Goal: Task Accomplishment & Management: Manage account settings

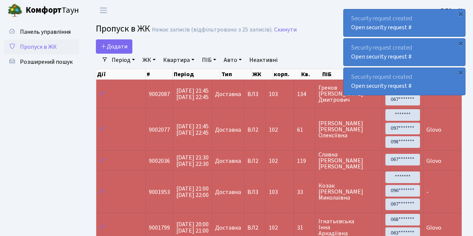
select select "25"
drag, startPoint x: 0, startPoint y: 0, endPoint x: 41, endPoint y: 51, distance: 65.5
click at [41, 51] on span "Пропуск в ЖК" at bounding box center [38, 47] width 37 height 8
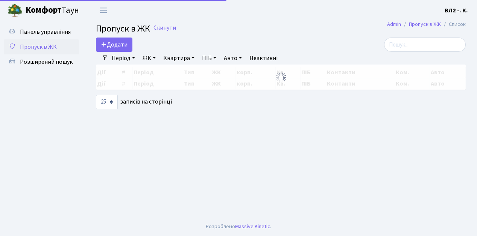
select select "25"
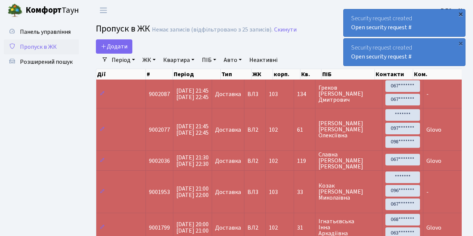
click at [461, 13] on div "×" at bounding box center [461, 14] width 8 height 8
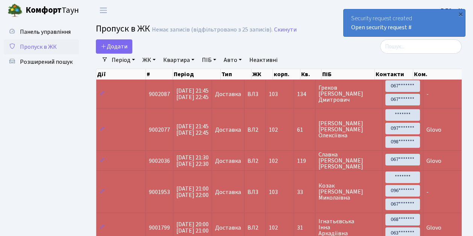
click at [461, 13] on div "×" at bounding box center [461, 14] width 8 height 8
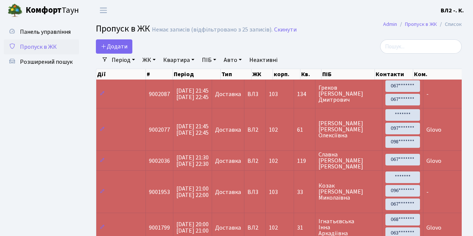
click at [42, 46] on span "Пропуск в ЖК" at bounding box center [38, 47] width 37 height 8
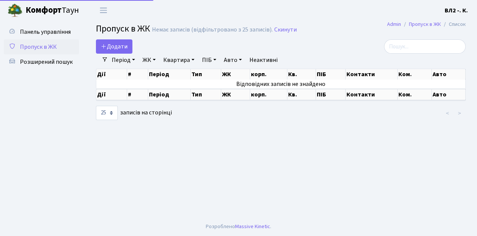
select select "25"
